Goal: Task Accomplishment & Management: Manage account settings

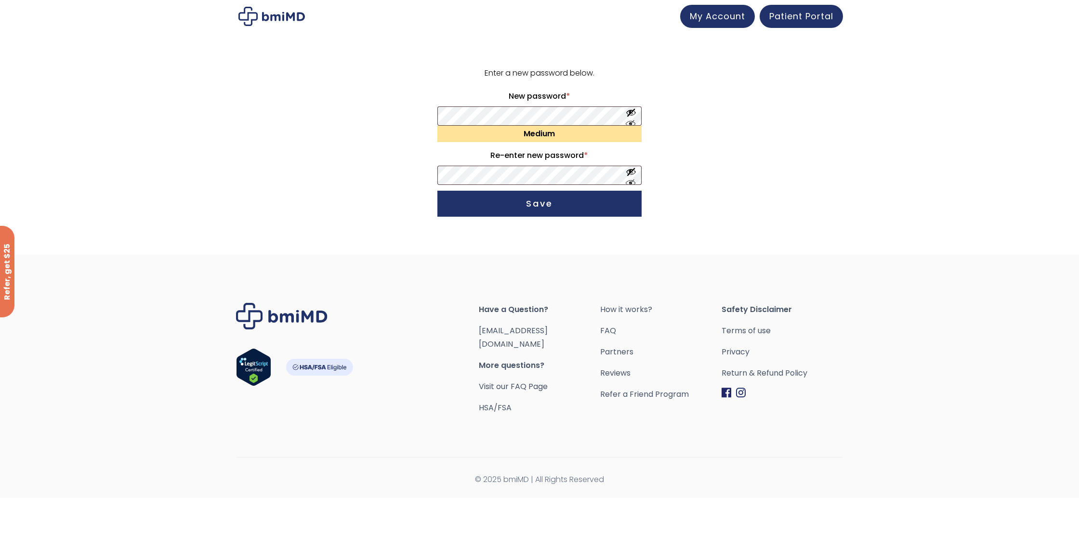
click at [364, 206] on form "Enter a new password below. New password * Required Medium Re-enter new passwor…" at bounding box center [539, 144] width 595 height 155
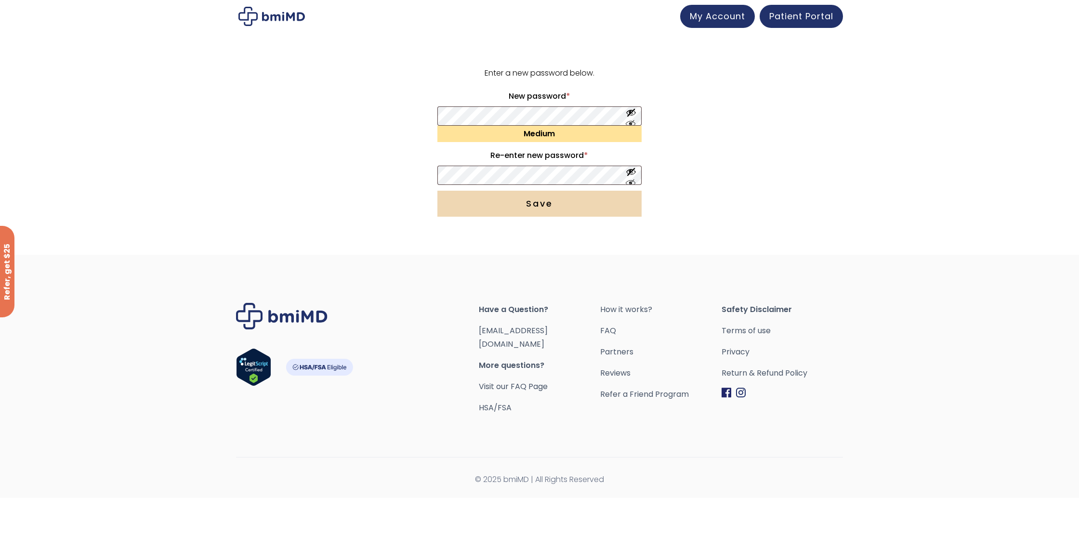
click at [562, 203] on button "Save" at bounding box center [540, 204] width 204 height 26
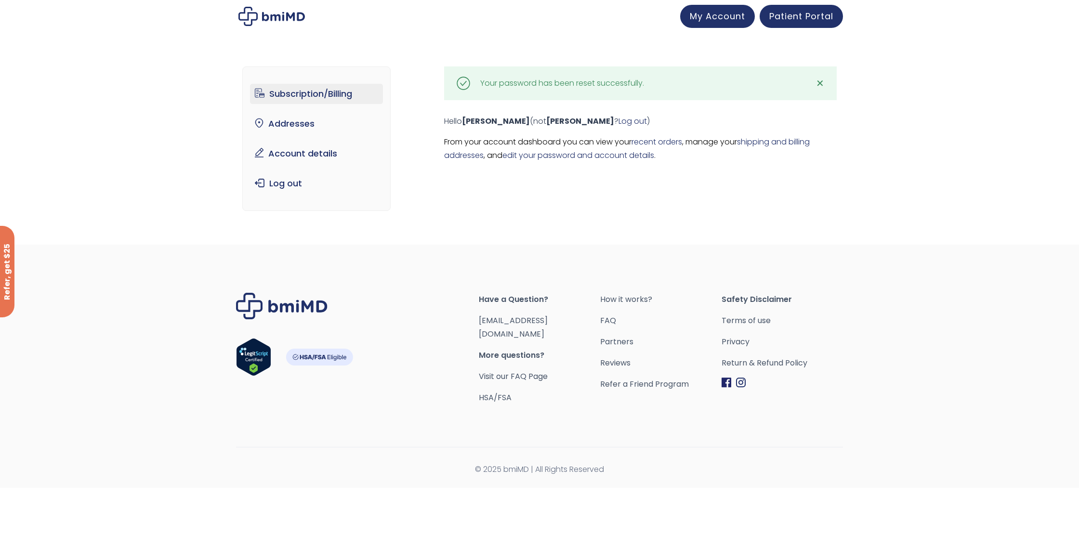
click at [324, 96] on link "Subscription/Billing" at bounding box center [316, 94] width 133 height 20
